Goal: Transaction & Acquisition: Purchase product/service

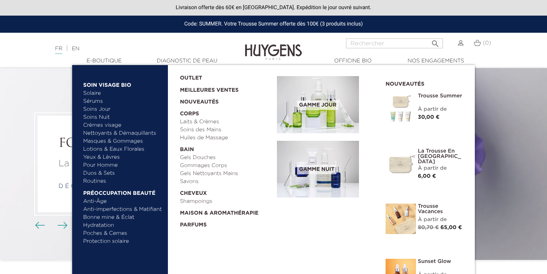
click at [112, 164] on link "Pour Homme" at bounding box center [122, 165] width 79 height 8
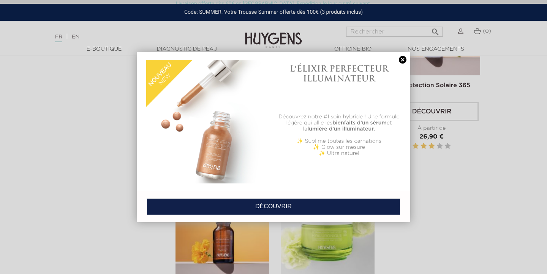
scroll to position [1015, 0]
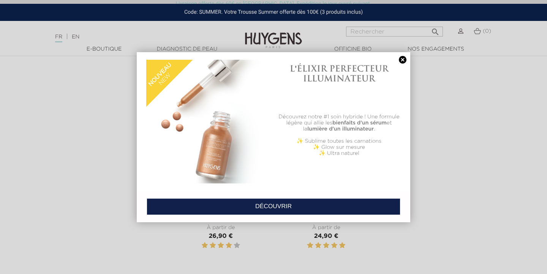
click at [403, 60] on link at bounding box center [403, 60] width 11 height 8
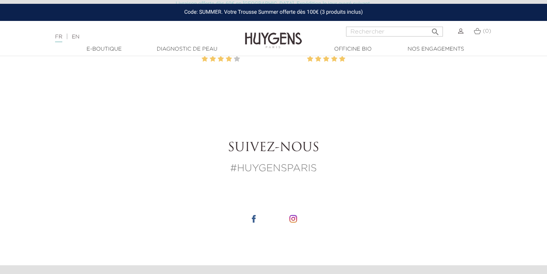
scroll to position [0, 0]
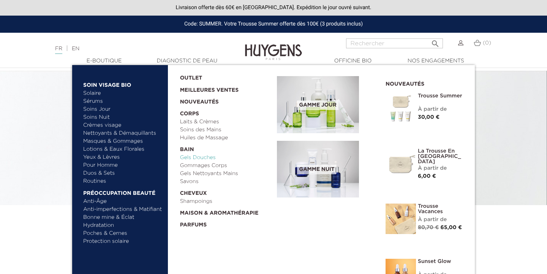
click at [210, 157] on link "Gels Douches" at bounding box center [226, 158] width 92 height 8
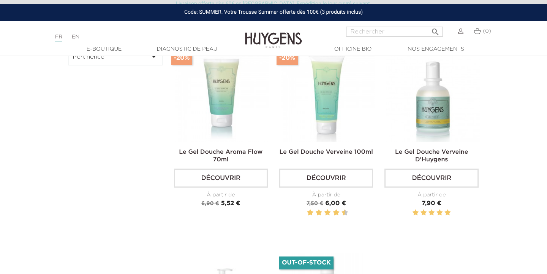
scroll to position [86, 0]
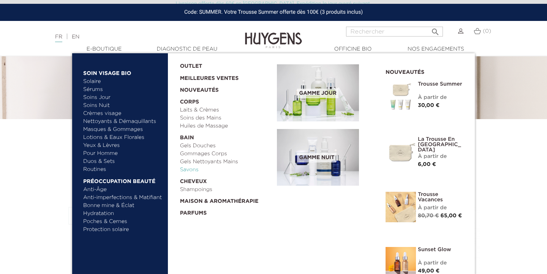
click at [188, 171] on link "Savons" at bounding box center [226, 170] width 92 height 8
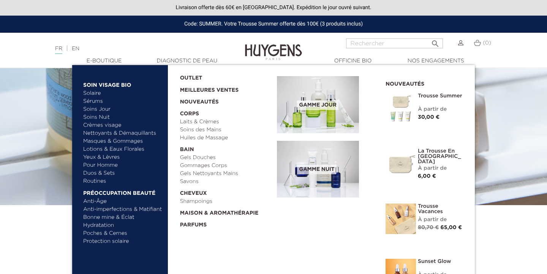
click at [101, 173] on link "Duos & Sets" at bounding box center [122, 173] width 79 height 8
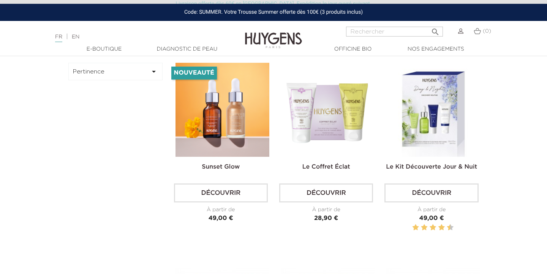
scroll to position [225, 0]
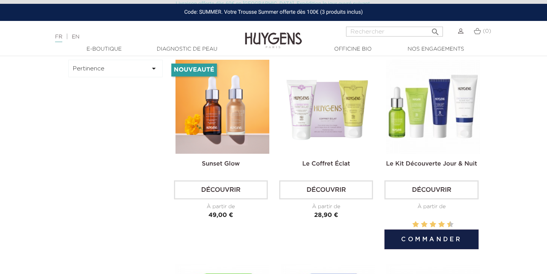
click at [447, 120] on img at bounding box center [433, 107] width 94 height 94
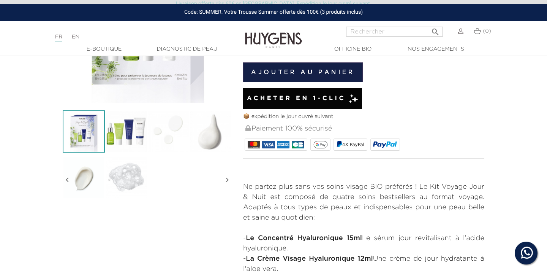
scroll to position [102, 0]
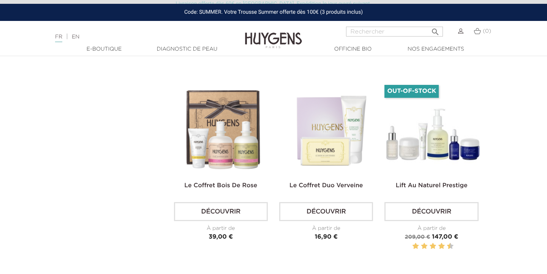
scroll to position [1645, 0]
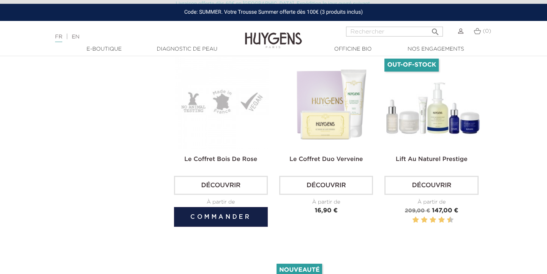
click at [233, 119] on img at bounding box center [223, 102] width 94 height 94
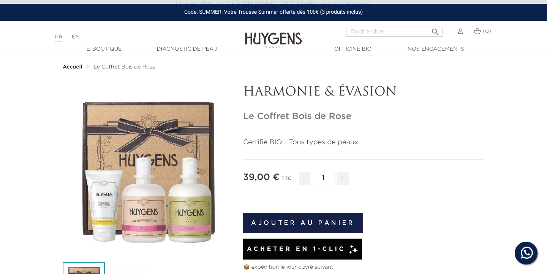
scroll to position [46, 0]
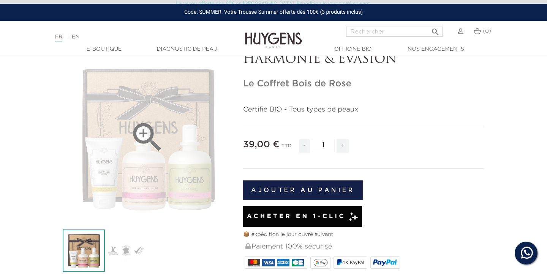
click at [181, 169] on div "" at bounding box center [147, 136] width 169 height 169
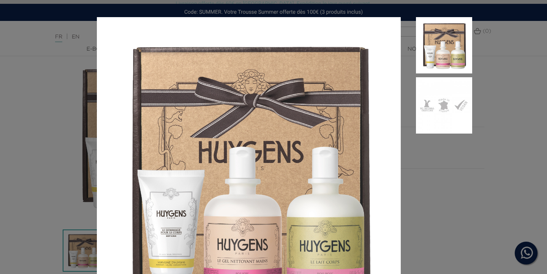
click at [483, 162] on div "Certifié BIO - Tous types de peaux" at bounding box center [273, 137] width 547 height 274
click at [41, 38] on div "Certifié BIO - Tous types de peaux" at bounding box center [273, 137] width 547 height 274
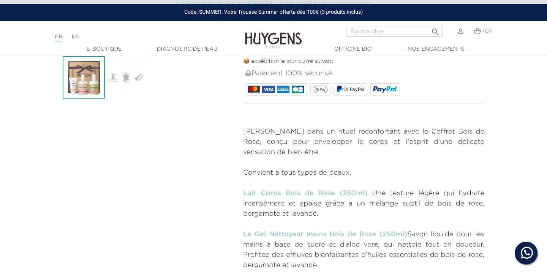
scroll to position [247, 0]
